Goal: Find specific page/section: Find specific page/section

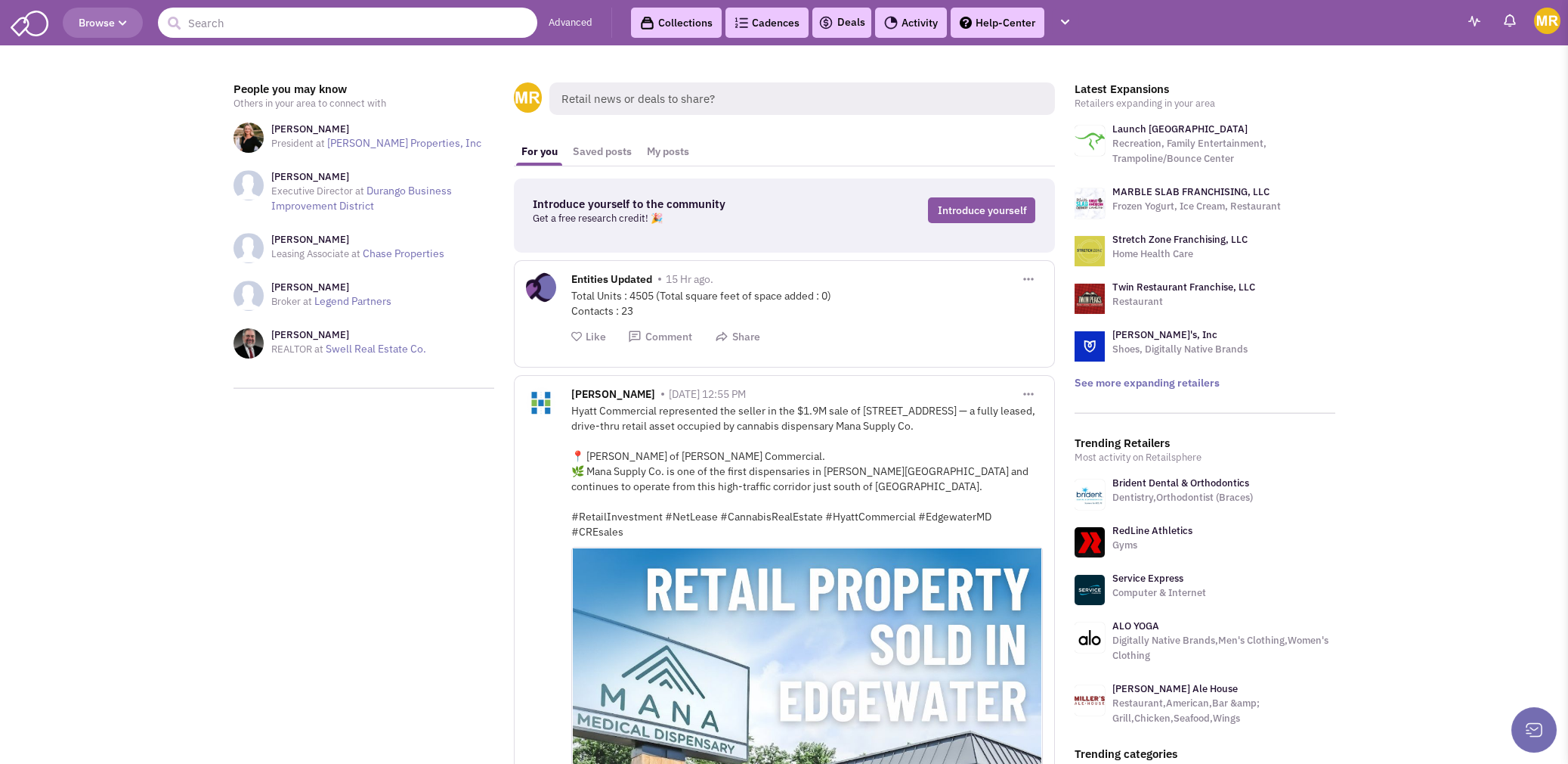
click at [365, 25] on input "text" at bounding box center [348, 22] width 380 height 30
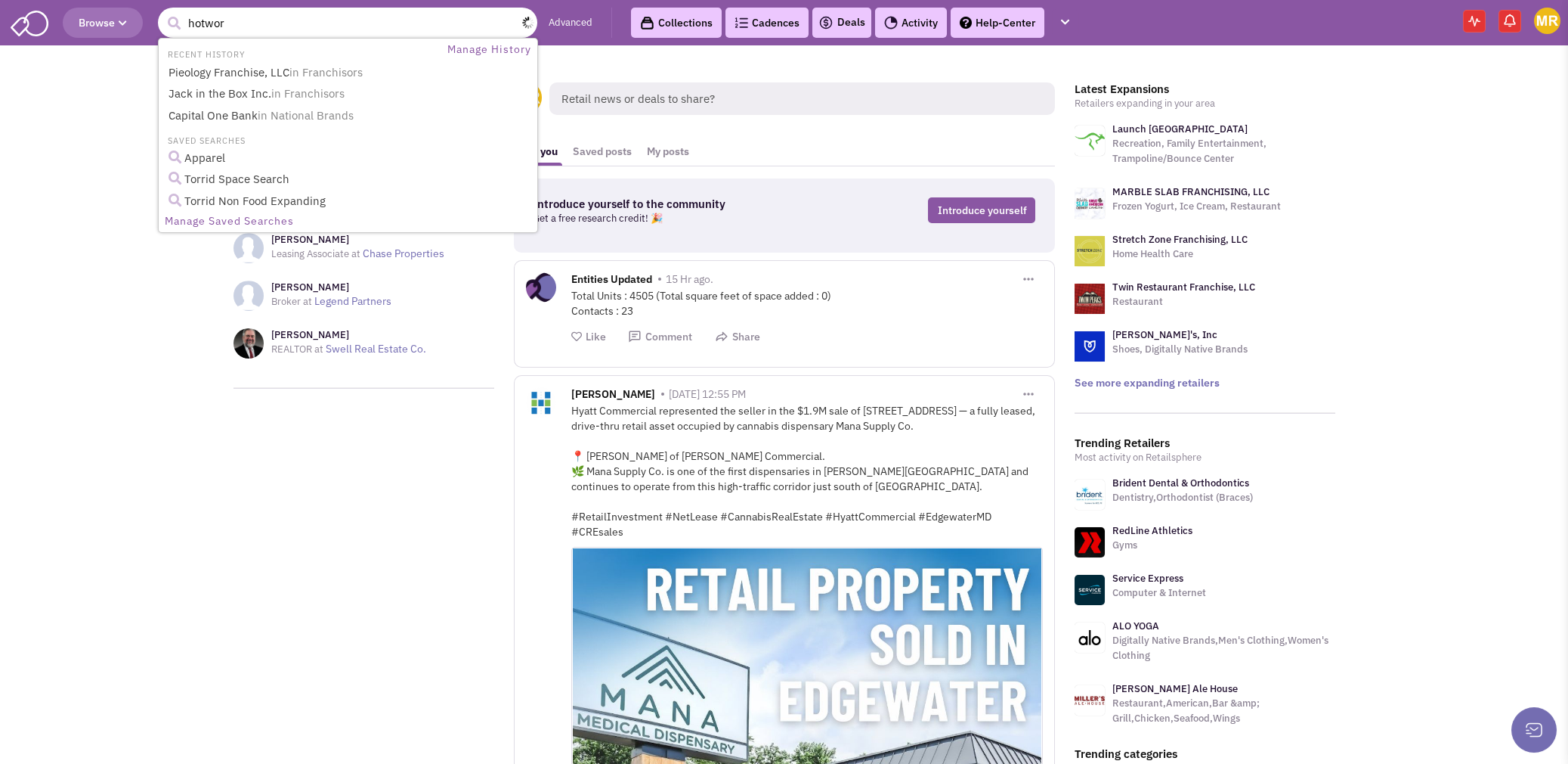
type input "hotworx"
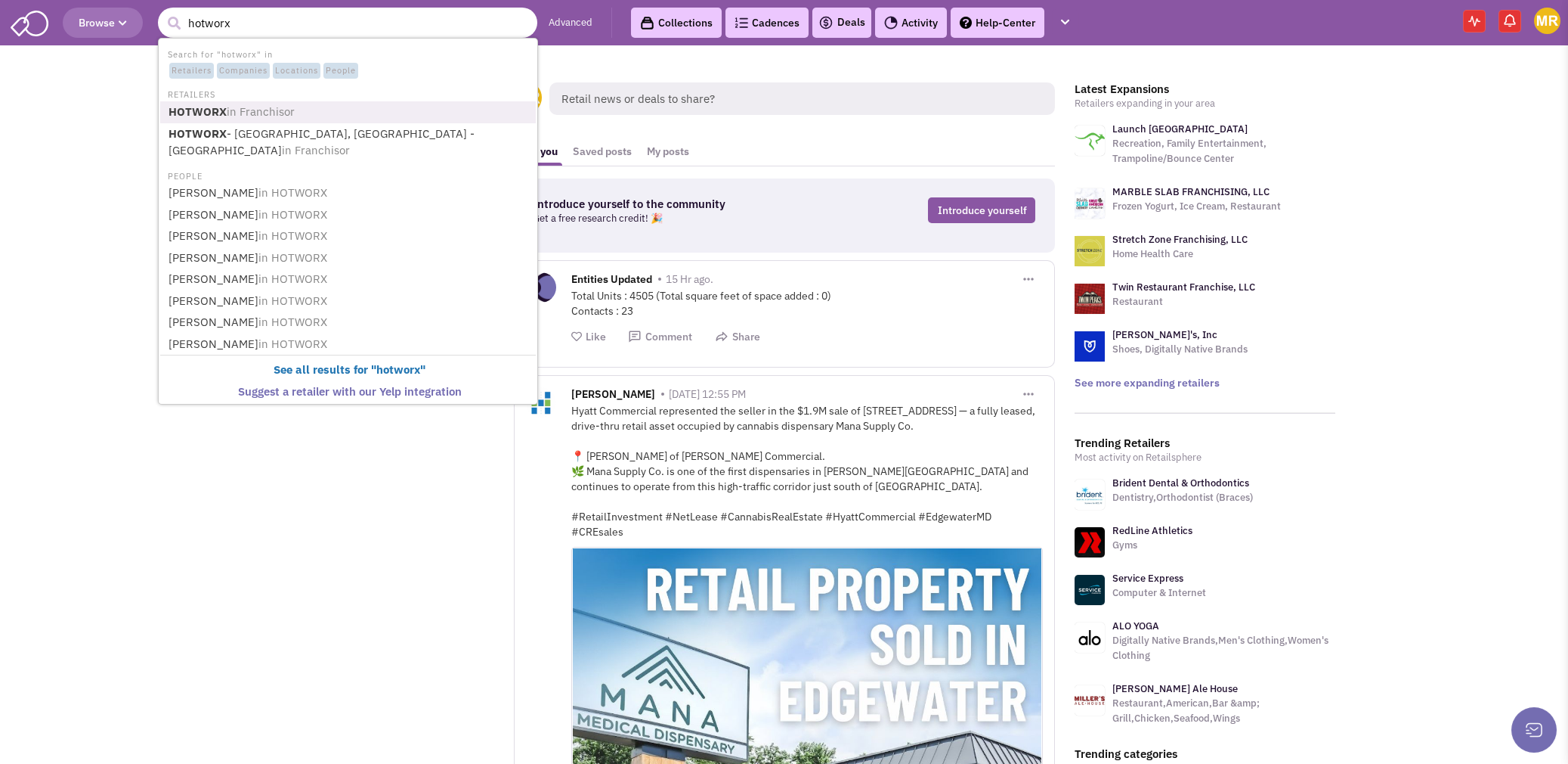
click at [316, 111] on link "HOTWORX in Franchisor" at bounding box center [349, 112] width 371 height 20
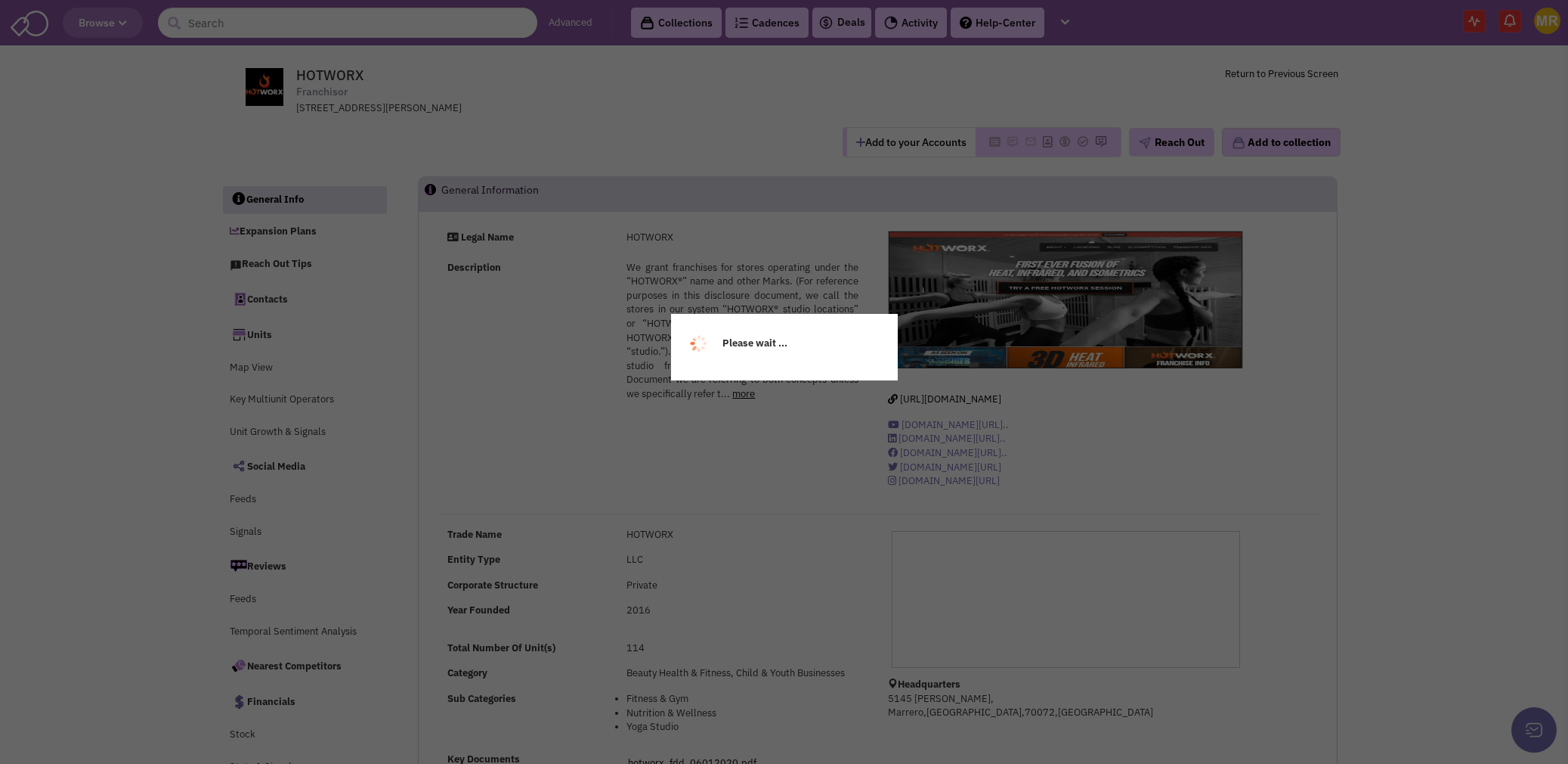
select select
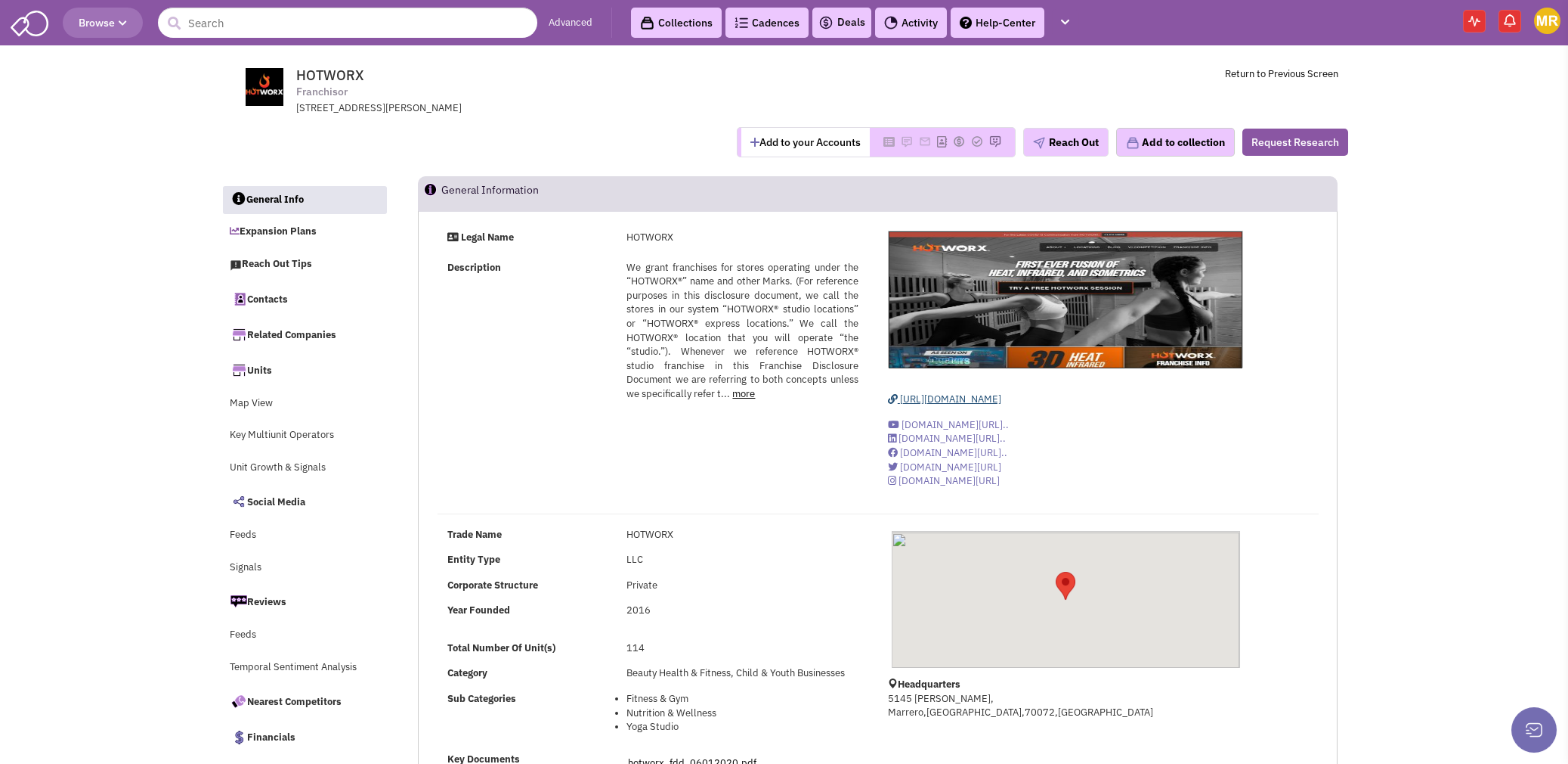
click at [947, 397] on span "https://hotworx.net/" at bounding box center [951, 399] width 101 height 13
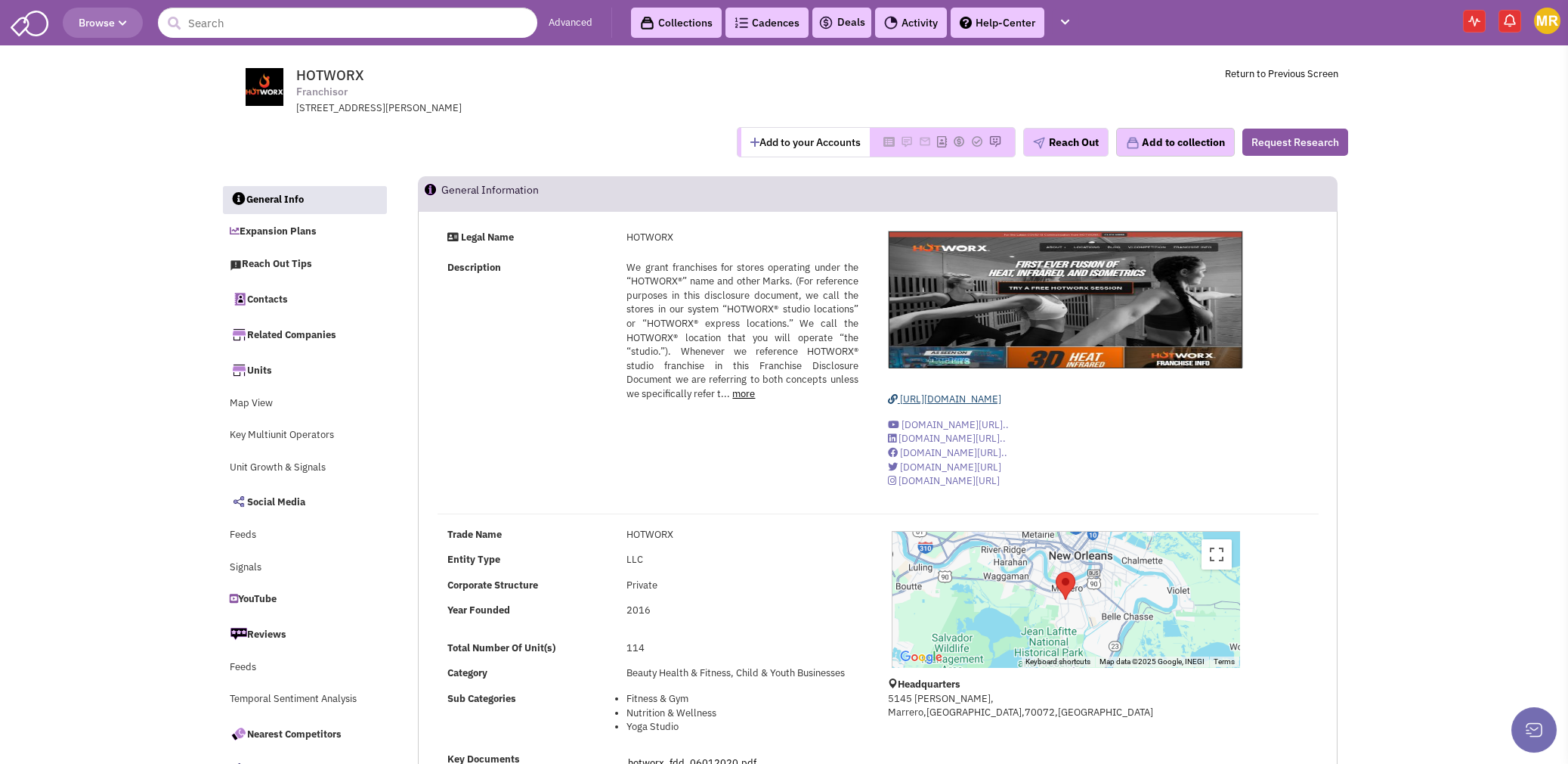
click at [956, 403] on span "https://hotworx.net/" at bounding box center [951, 399] width 101 height 13
